Goal: Task Accomplishment & Management: Manage account settings

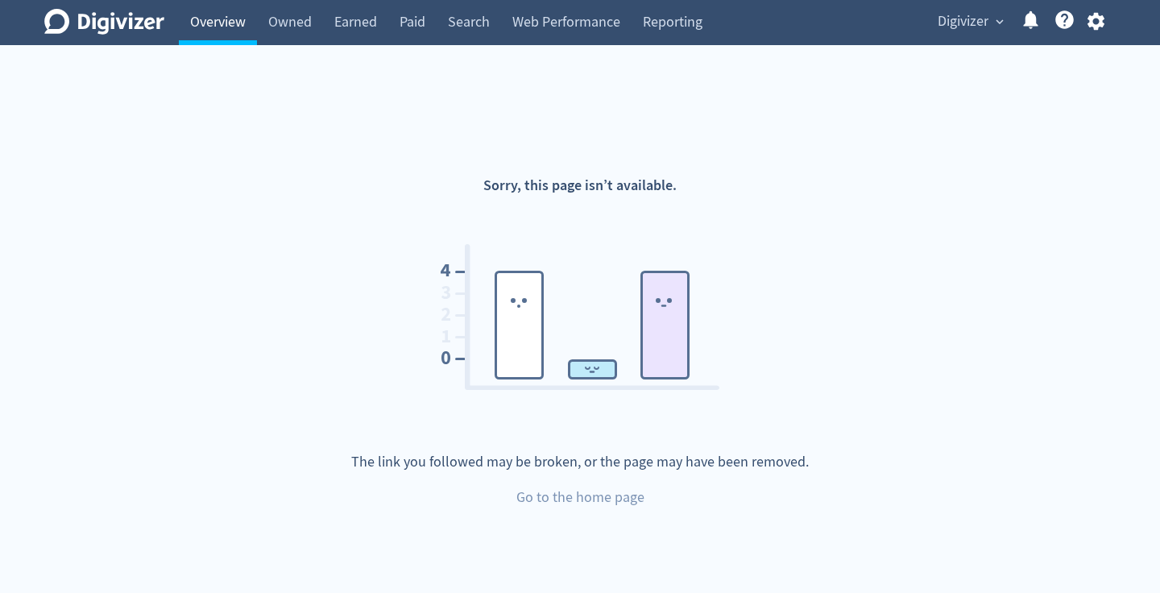
click at [239, 29] on link "Overview" at bounding box center [218, 22] width 78 height 45
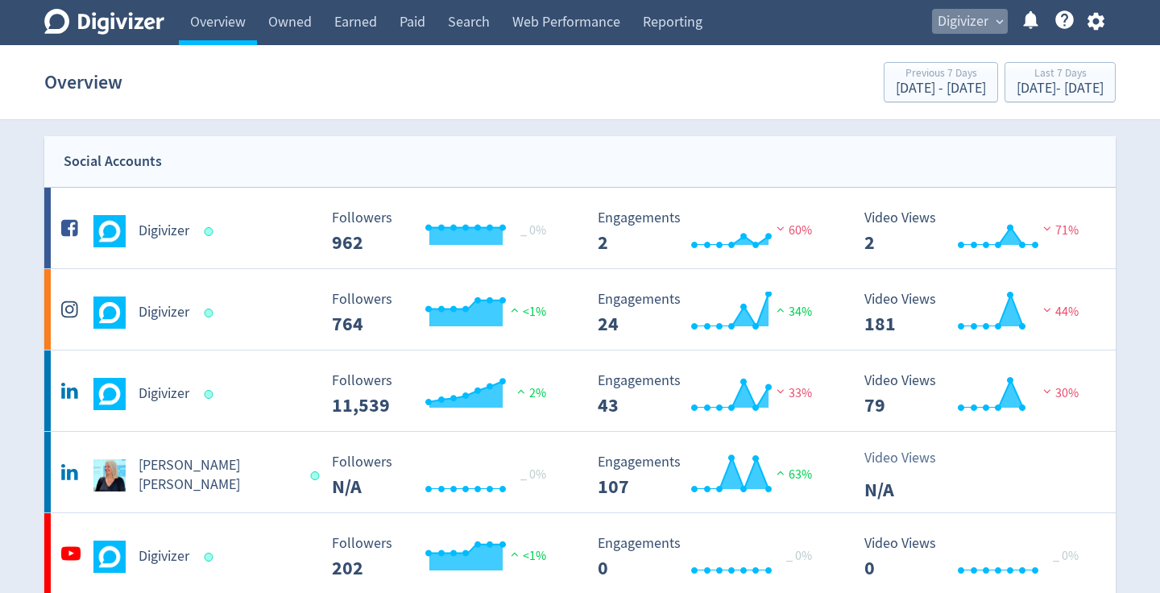
click at [989, 25] on button "Digivizer expand_more" at bounding box center [970, 22] width 76 height 26
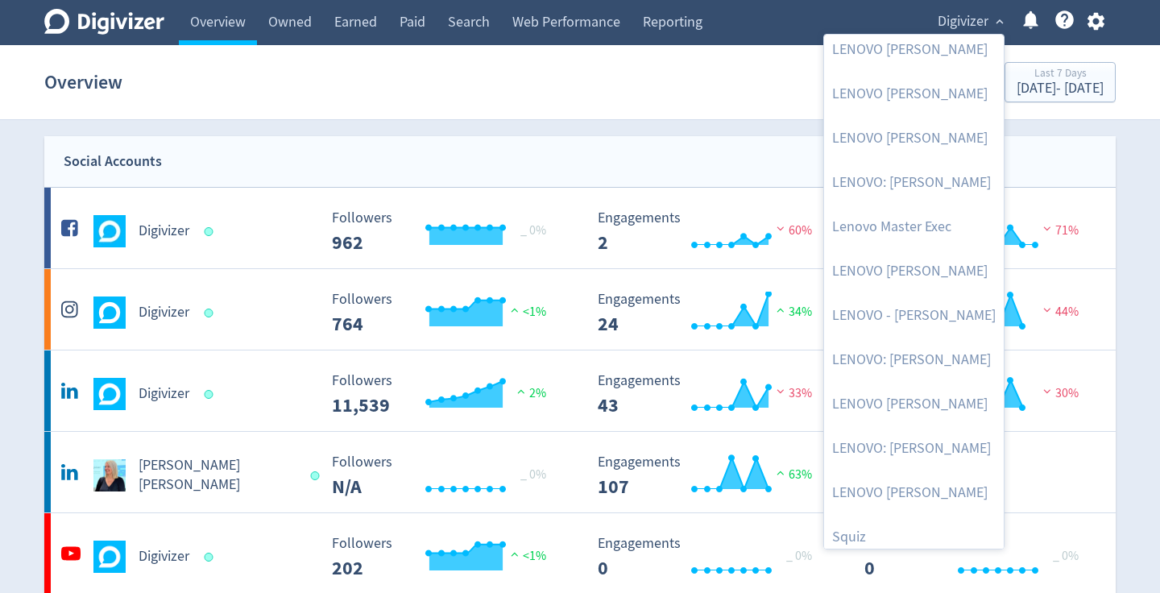
scroll to position [417, 0]
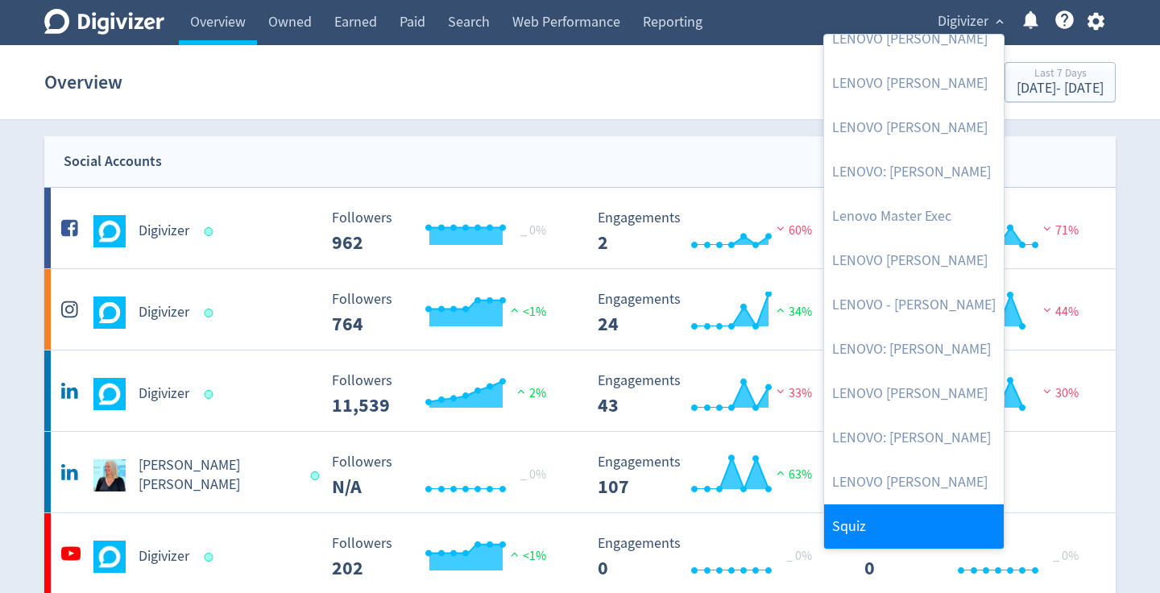
click at [911, 517] on link "Squiz" at bounding box center [914, 526] width 180 height 44
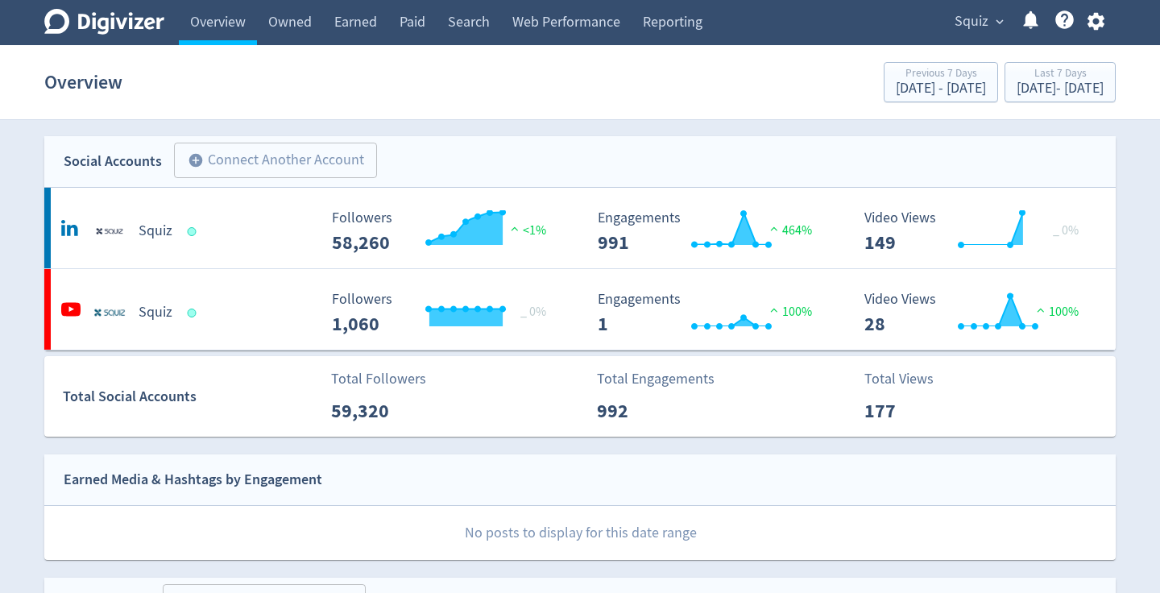
click at [1000, 18] on span "expand_more" at bounding box center [1000, 22] width 15 height 15
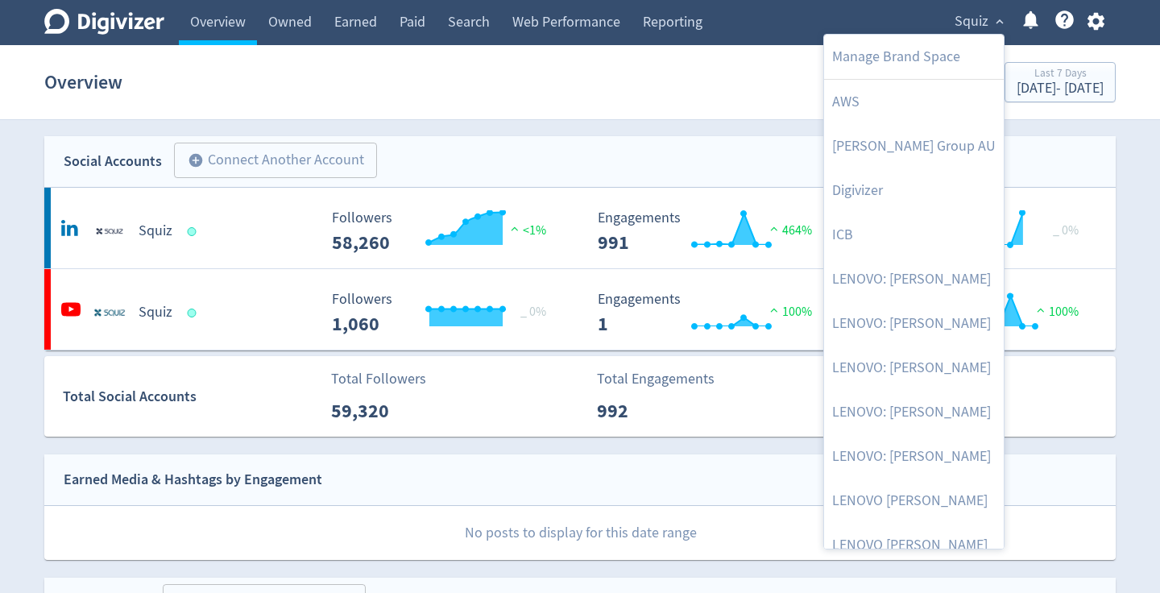
click at [1000, 18] on div at bounding box center [580, 296] width 1160 height 593
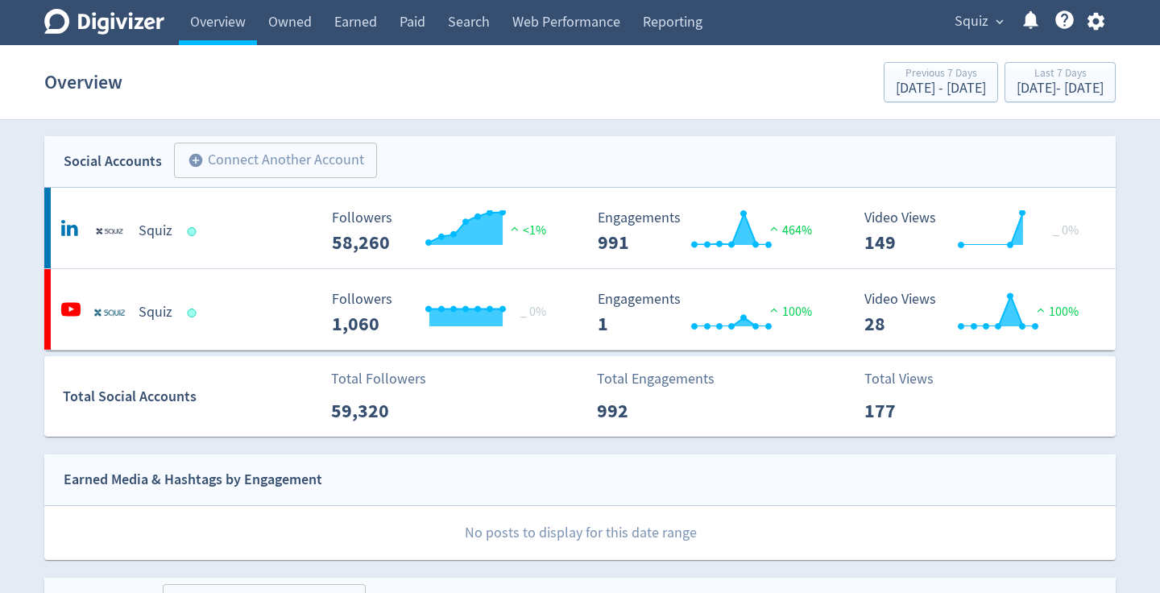
drag, startPoint x: 1099, startPoint y: 24, endPoint x: 1101, endPoint y: 86, distance: 62.1
click at [1099, 24] on icon "button" at bounding box center [1095, 22] width 17 height 18
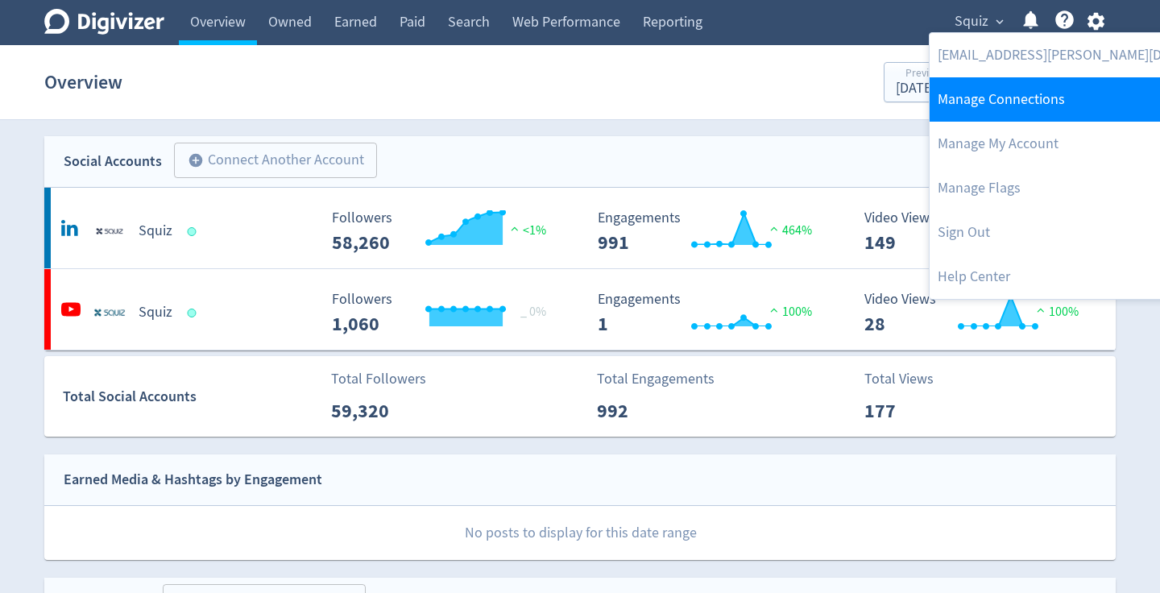
click at [1052, 89] on link "Manage Connections" at bounding box center [1094, 99] width 329 height 44
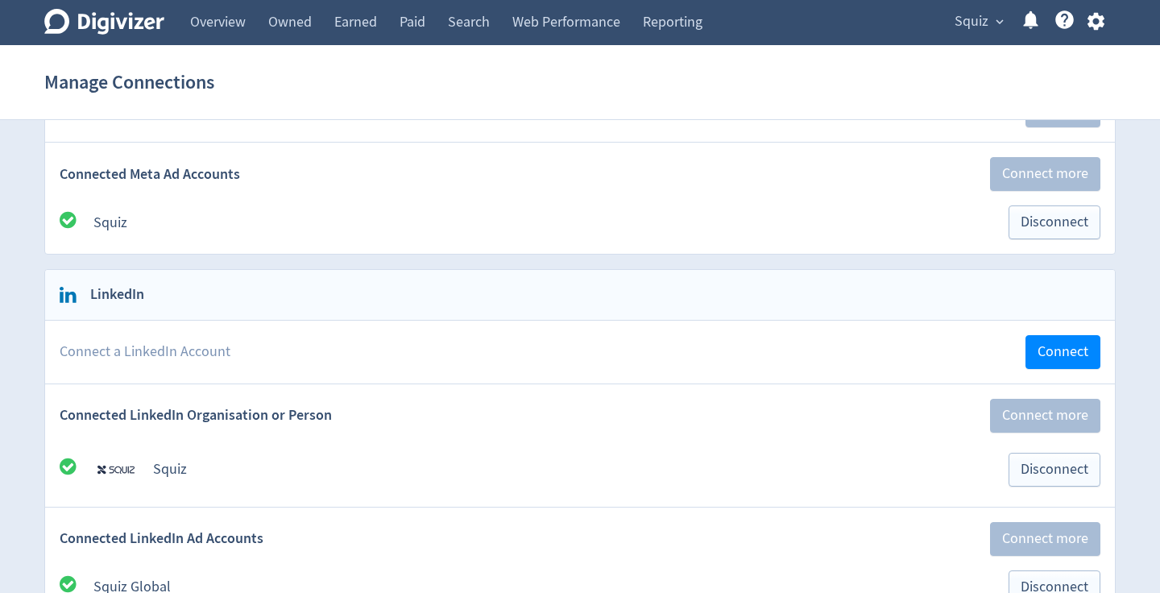
scroll to position [340, 0]
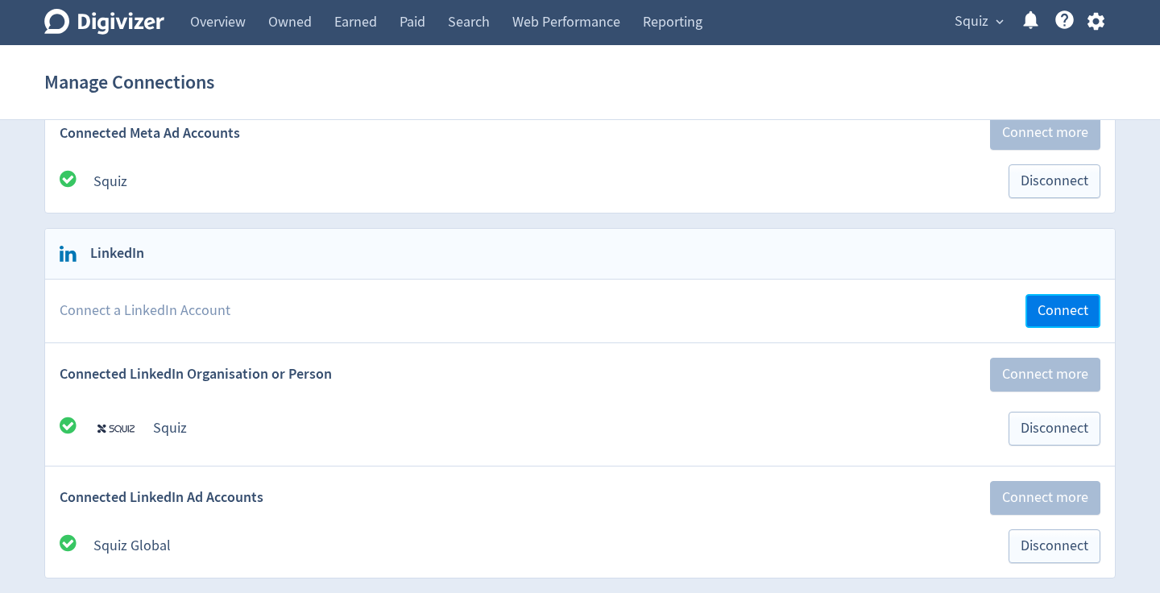
click at [1043, 318] on span "Connect" at bounding box center [1063, 311] width 51 height 15
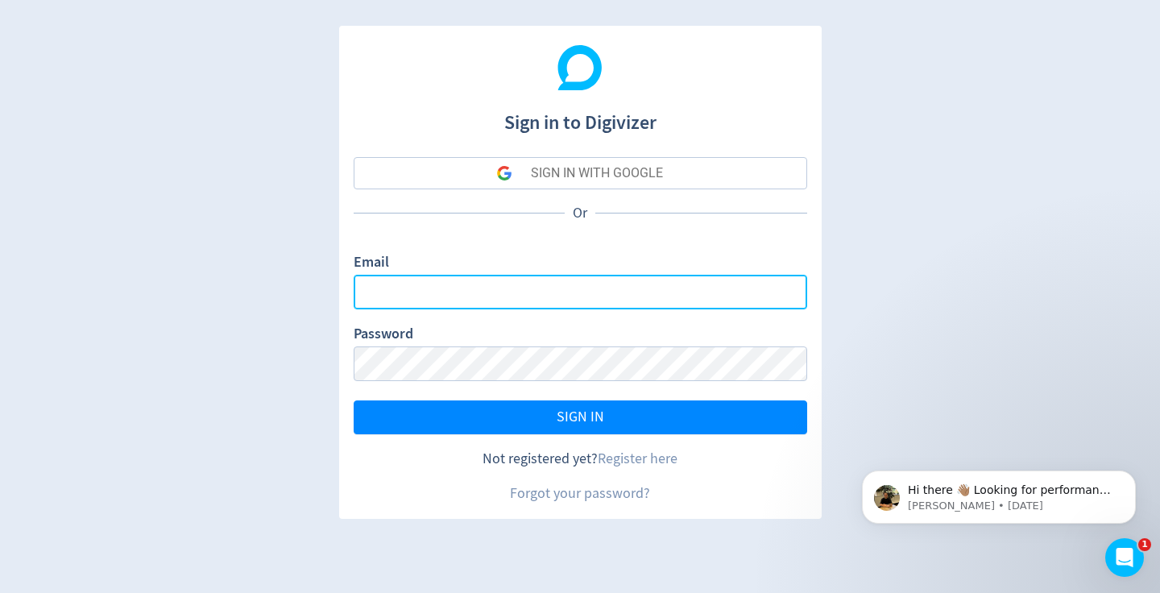
click at [527, 298] on input "Email" at bounding box center [581, 292] width 454 height 35
click at [0, 592] on com-1password-button at bounding box center [0, 593] width 0 height 0
click at [608, 289] on input "Email" at bounding box center [581, 292] width 454 height 35
click at [0, 592] on com-1password-button at bounding box center [0, 593] width 0 height 0
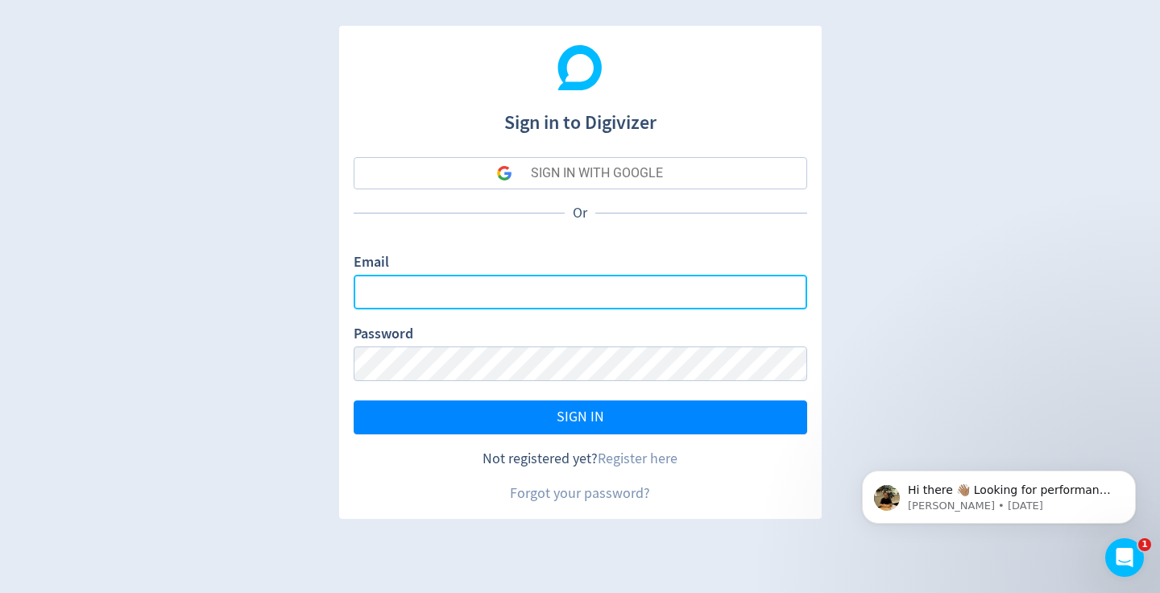
type input "[EMAIL_ADDRESS][PERSON_NAME][DOMAIN_NAME]"
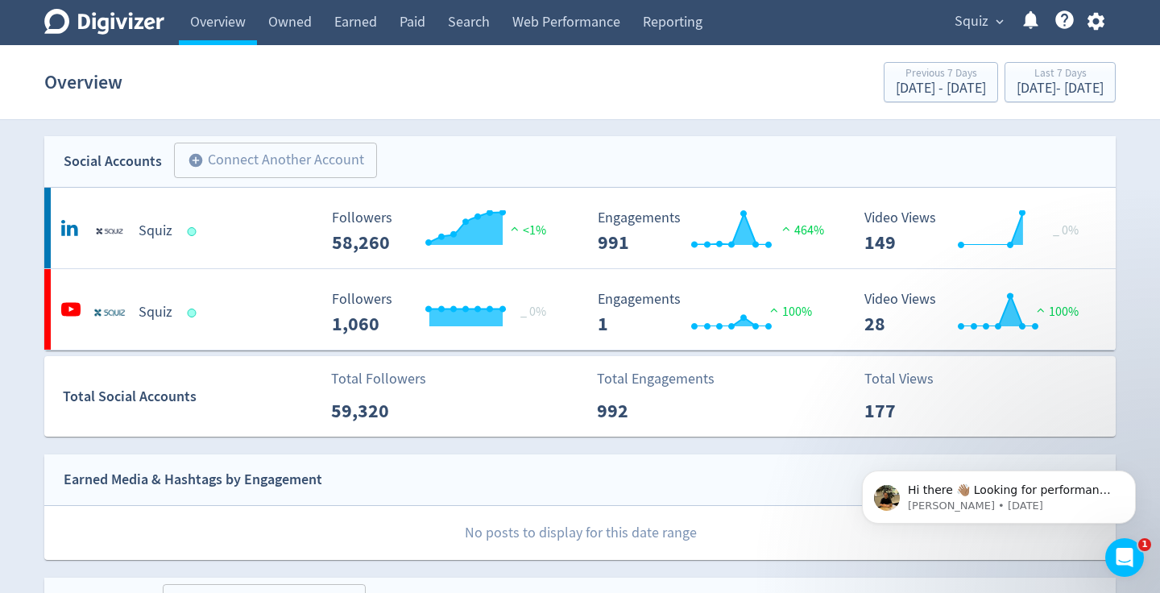
click at [1104, 34] on div "Squiz expand_more Help Center - Searchable support on using Digivizer" at bounding box center [1026, 22] width 179 height 45
click at [1101, 22] on icon "button" at bounding box center [1095, 22] width 17 height 18
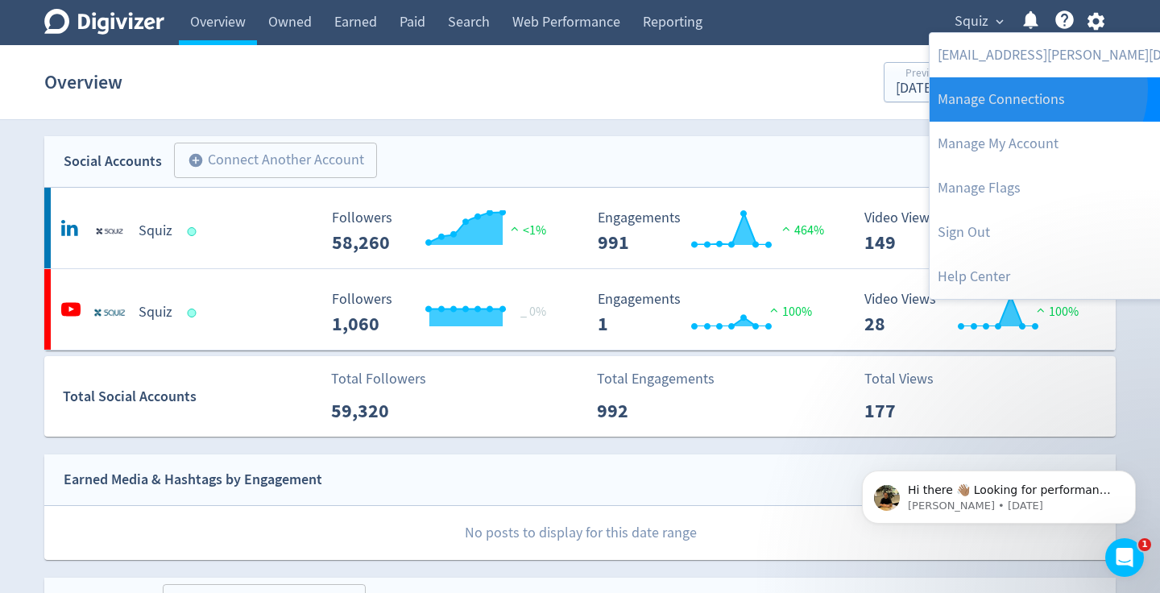
click at [1036, 89] on link "Manage Connections" at bounding box center [1094, 99] width 329 height 44
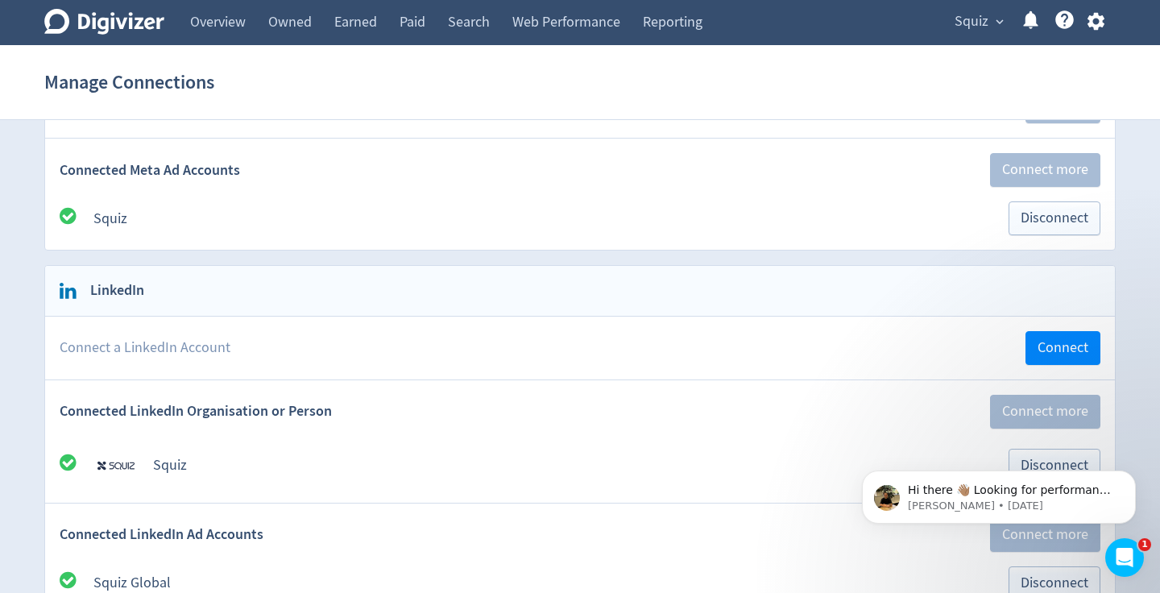
scroll to position [305, 0]
click at [1077, 343] on div "ileana.garcia@digivizer.com Manage Connections Manage My Account Manage Flags S…" at bounding box center [580, 296] width 1160 height 593
click at [1049, 348] on span "Connect" at bounding box center [1063, 346] width 51 height 15
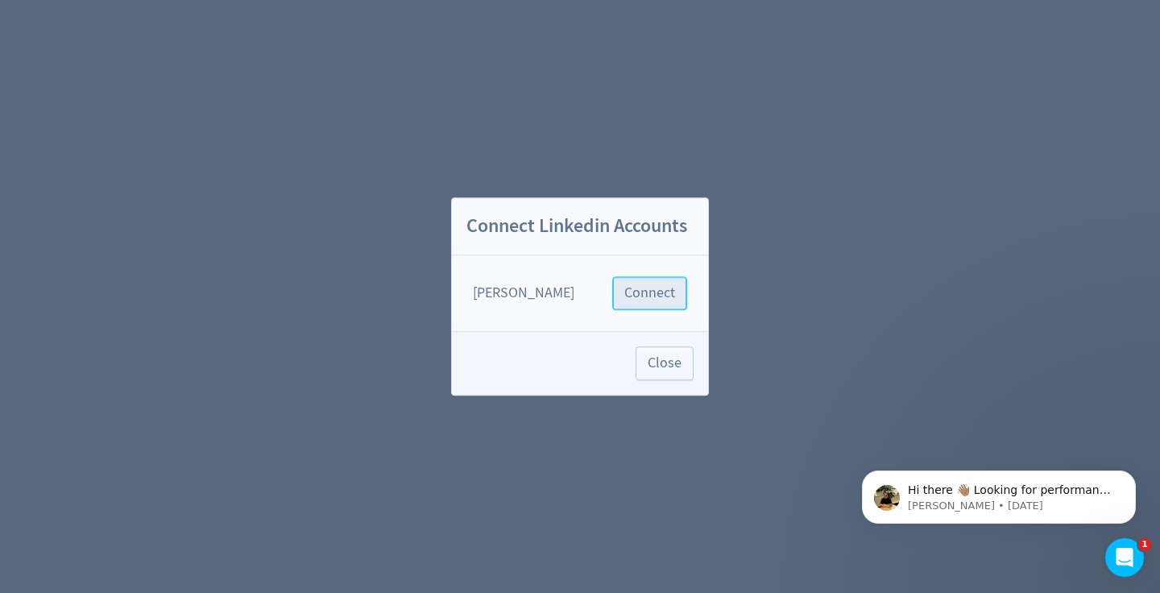
click at [640, 299] on span "Connect" at bounding box center [650, 293] width 51 height 15
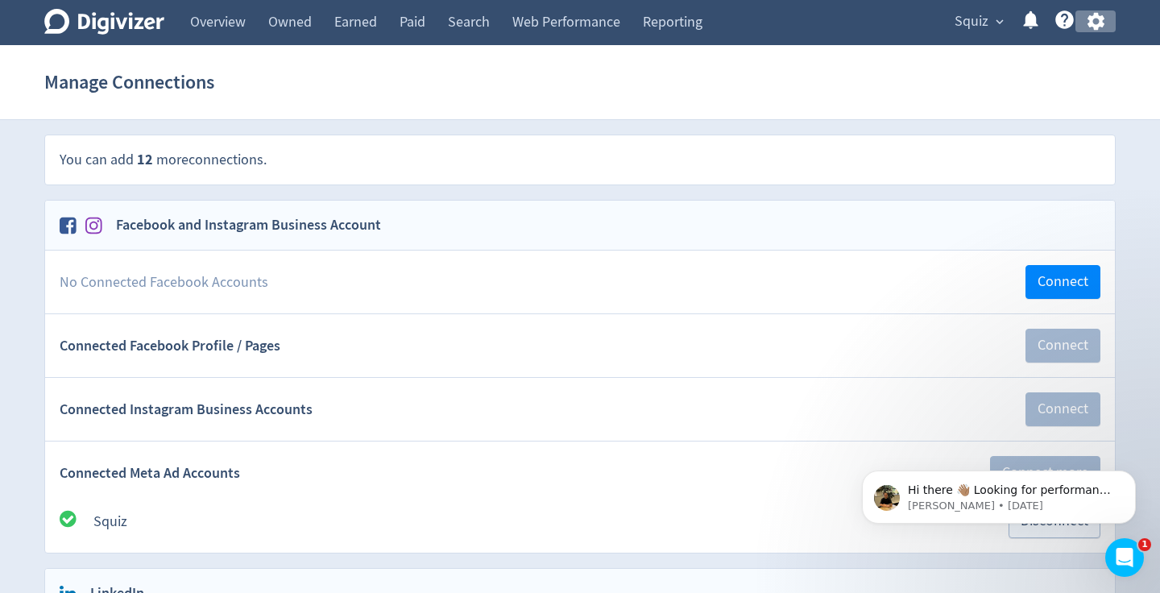
click at [1100, 22] on icon "button" at bounding box center [1095, 22] width 17 height 18
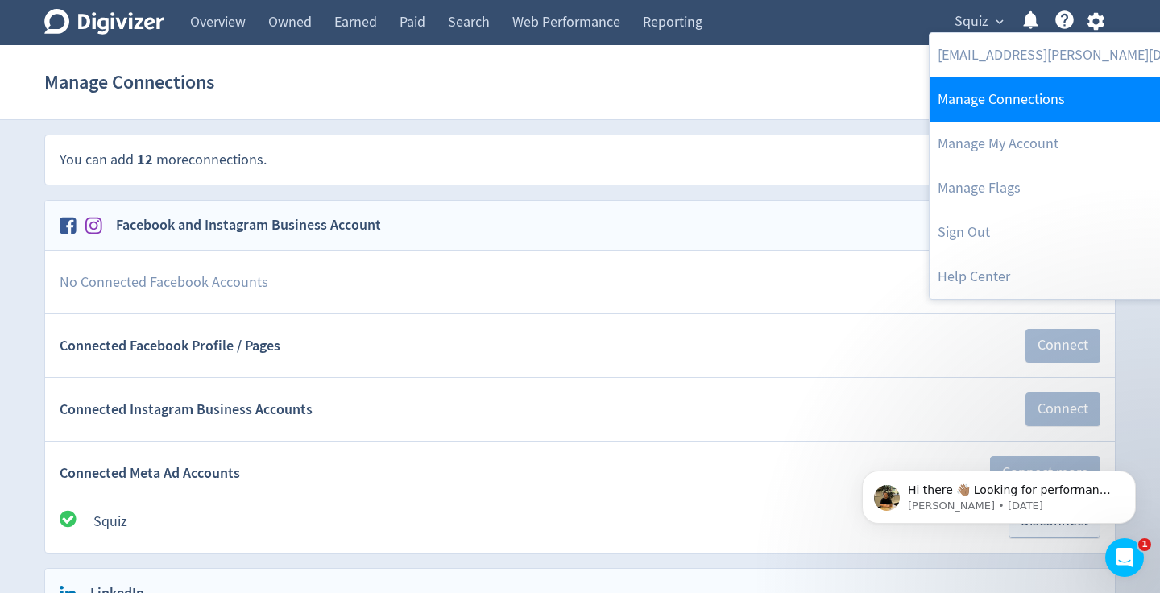
click at [1040, 96] on link "Manage Connections" at bounding box center [1094, 99] width 329 height 44
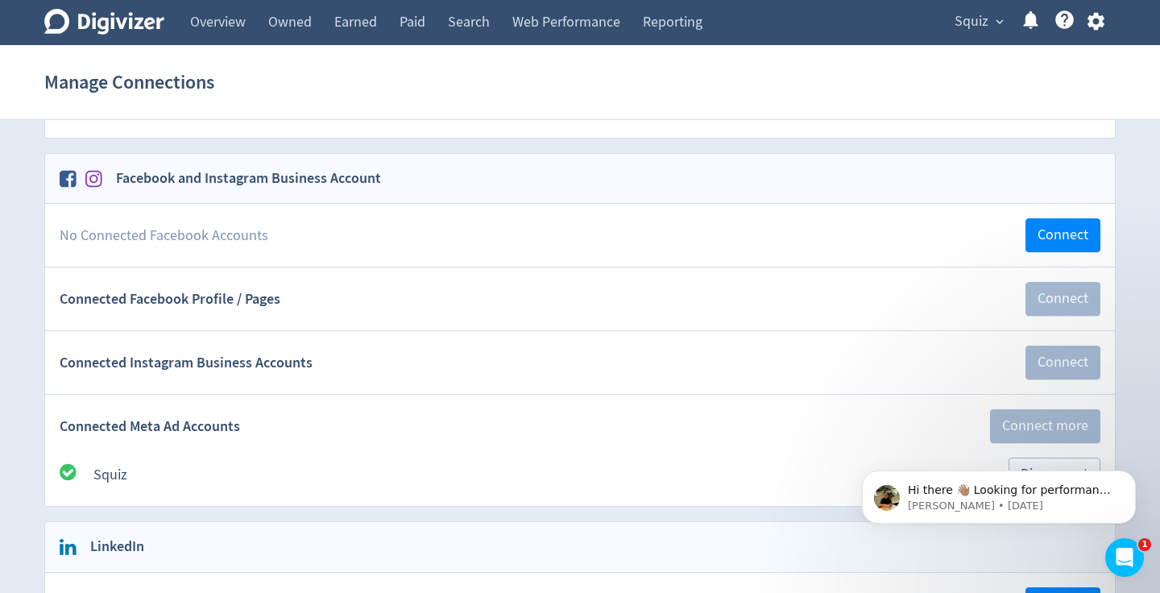
scroll to position [73, 0]
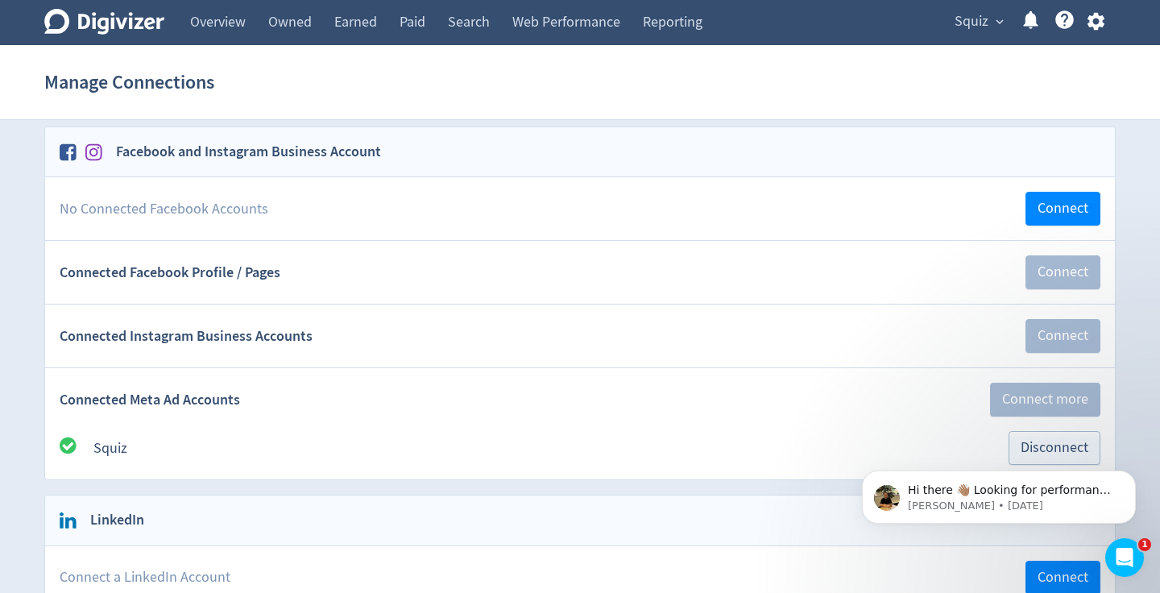
click at [1098, 26] on icon "button" at bounding box center [1095, 22] width 17 height 18
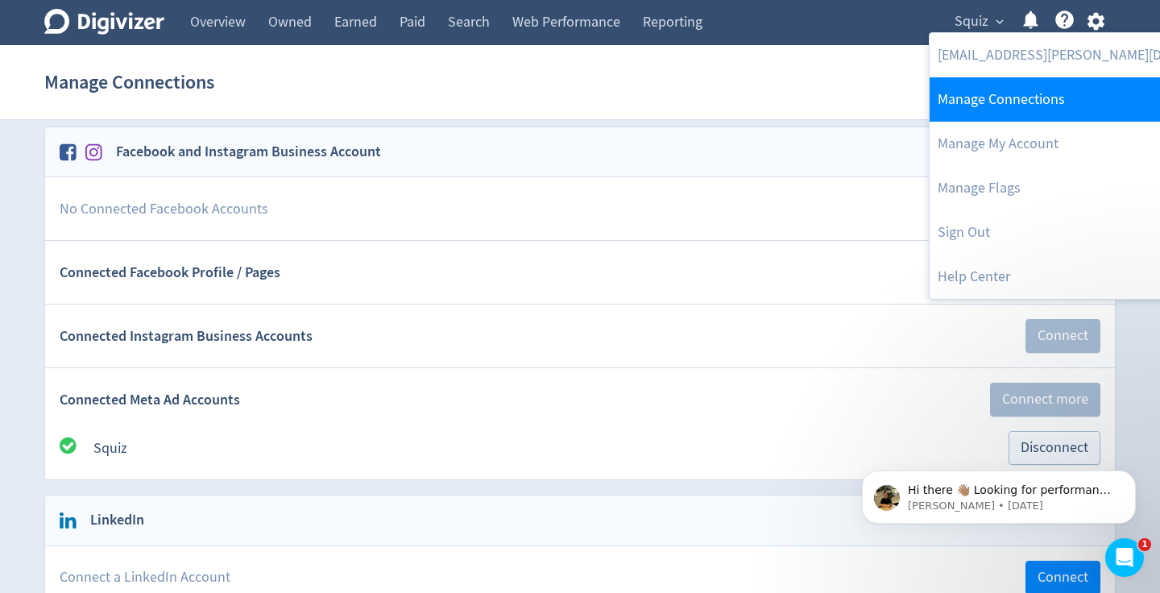
click at [1061, 93] on link "Manage Connections" at bounding box center [1094, 99] width 329 height 44
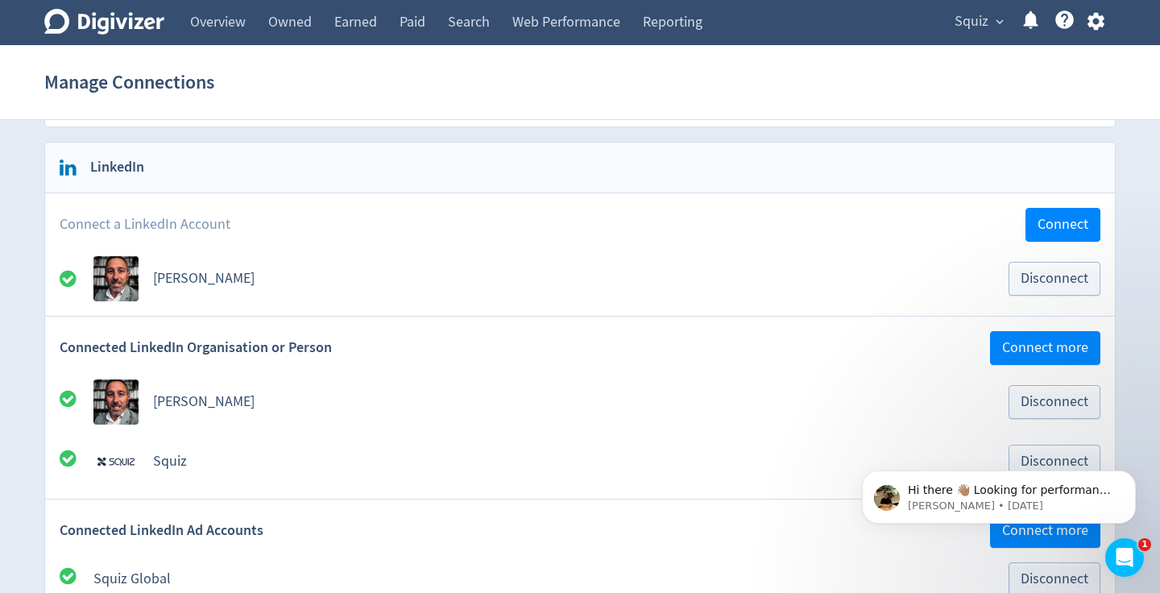
scroll to position [431, 0]
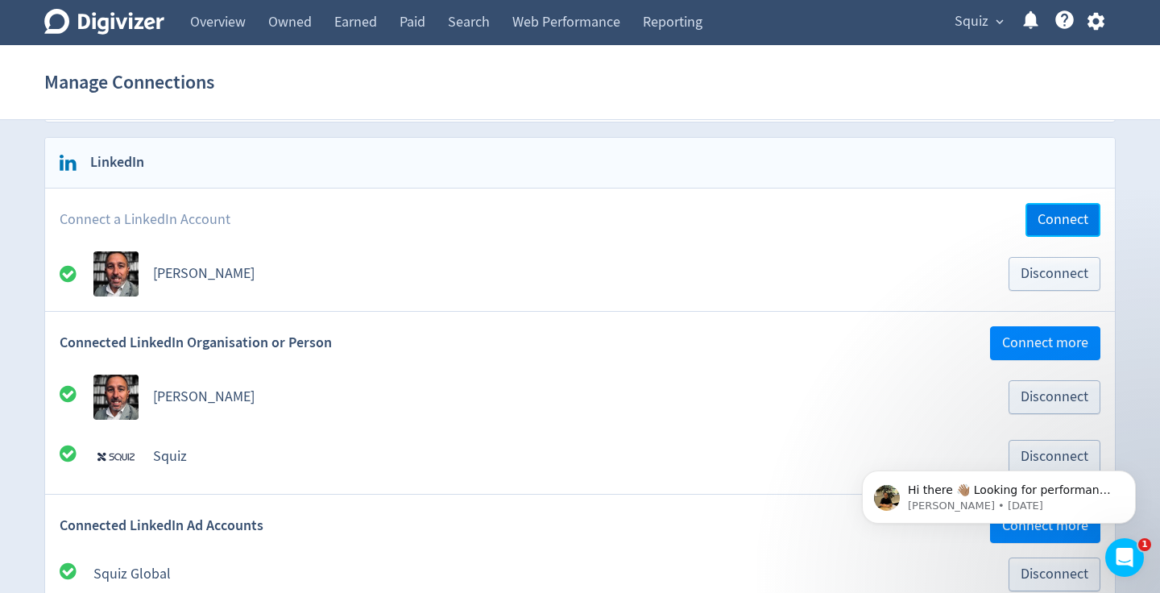
click at [1065, 227] on span "Connect" at bounding box center [1063, 220] width 51 height 15
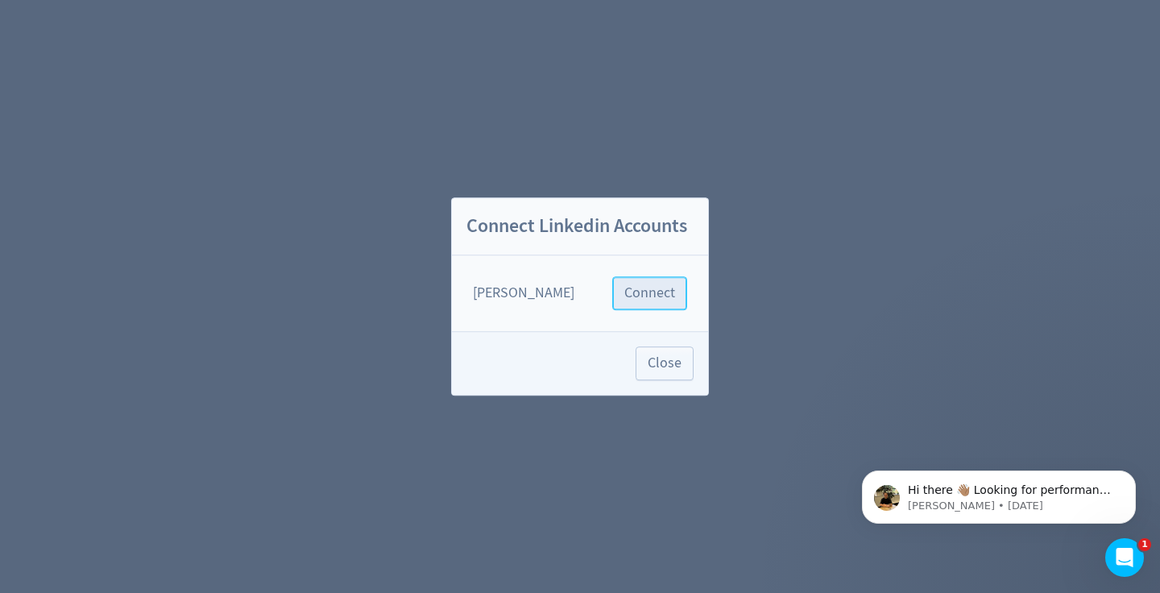
click at [652, 295] on span "Connect" at bounding box center [650, 293] width 51 height 15
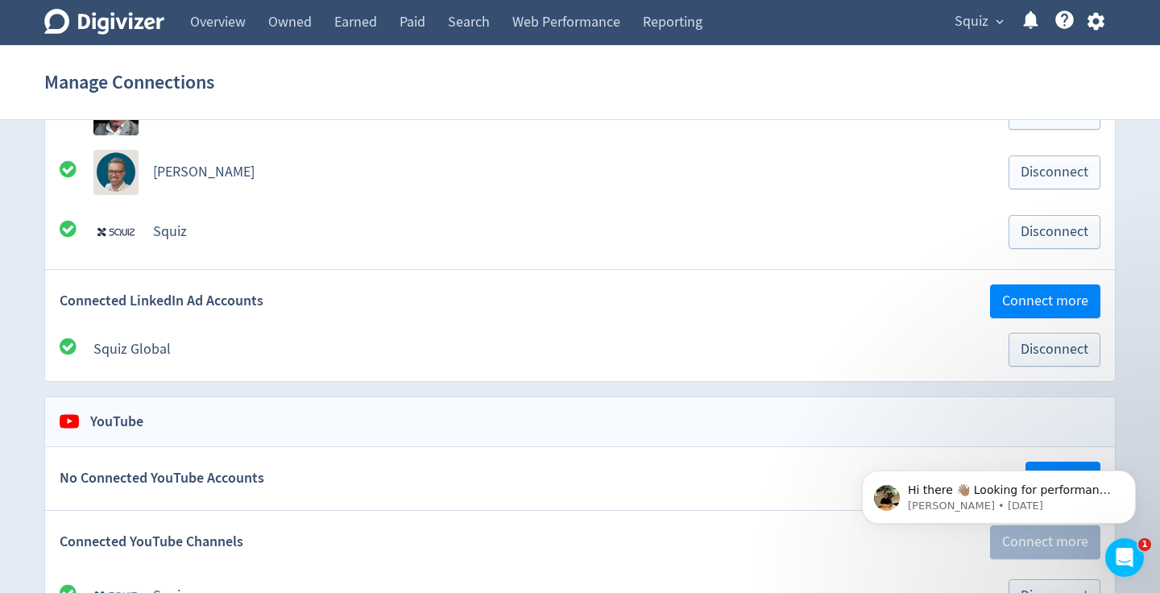
scroll to position [824, 0]
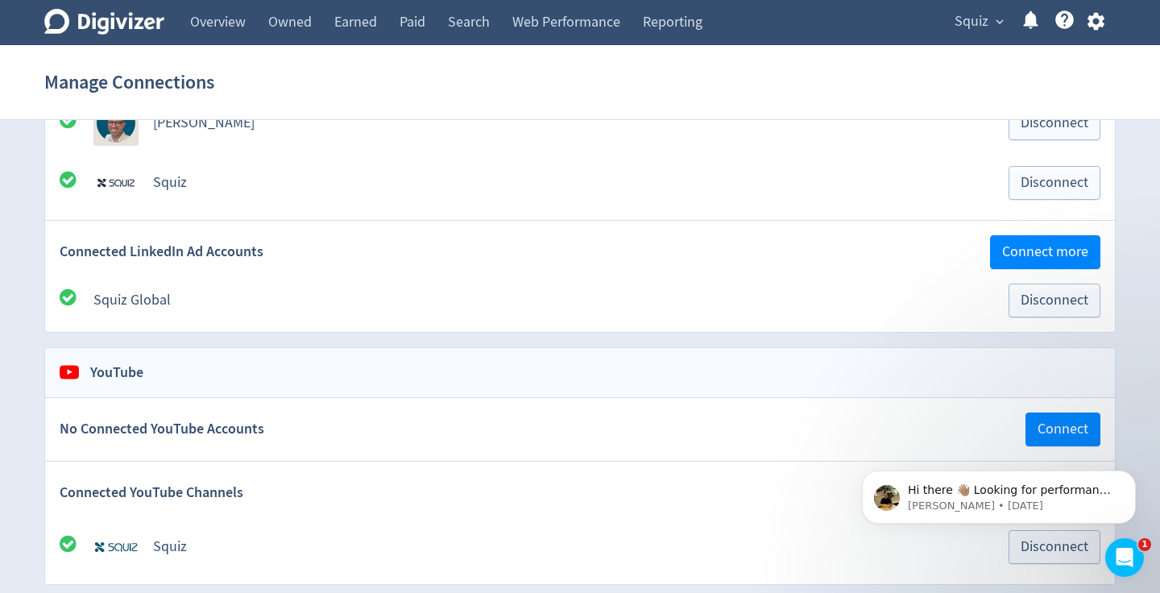
click at [991, 21] on button "Squiz expand_more" at bounding box center [978, 22] width 59 height 26
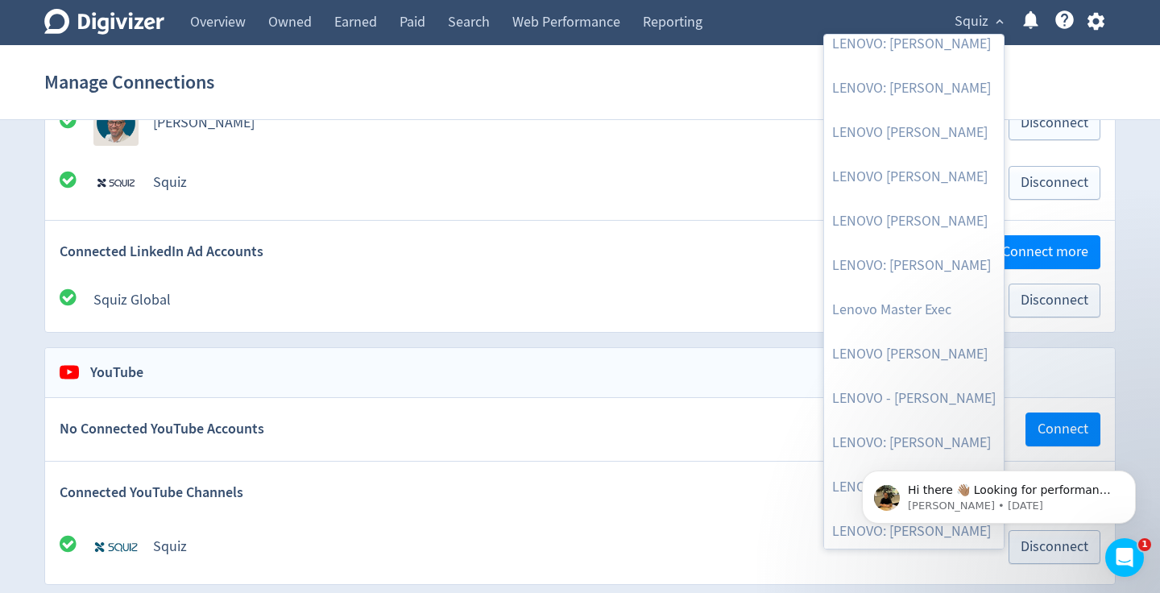
scroll to position [462, 0]
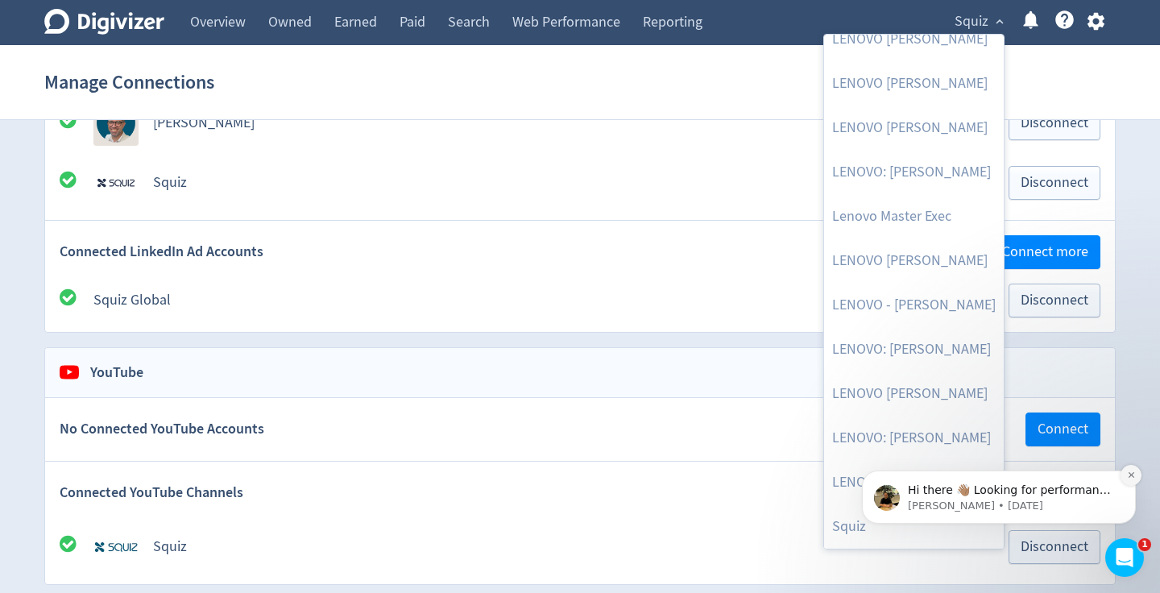
click at [1129, 477] on icon "Dismiss notification" at bounding box center [1131, 475] width 6 height 6
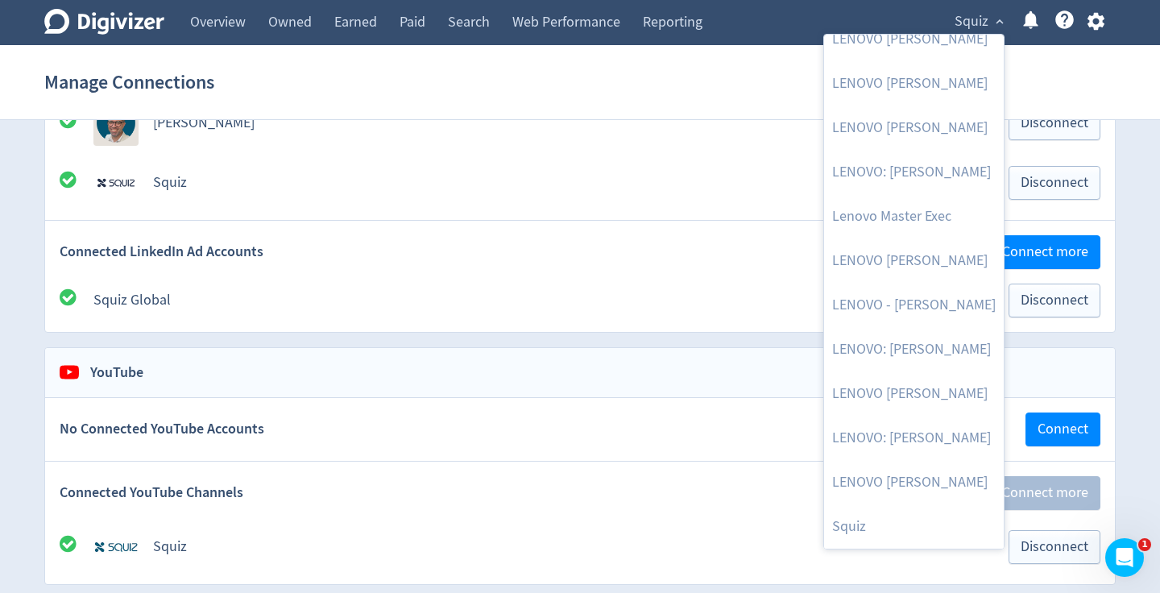
click at [235, 21] on div at bounding box center [580, 296] width 1160 height 593
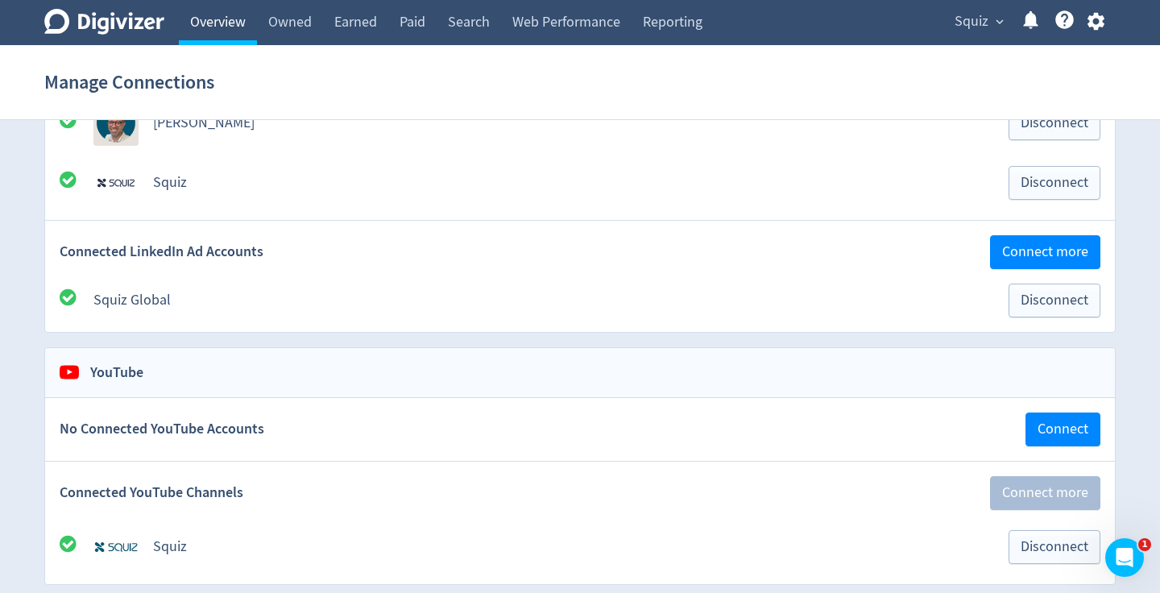
click at [225, 30] on link "Overview" at bounding box center [218, 22] width 78 height 45
